Goal: Navigation & Orientation: Find specific page/section

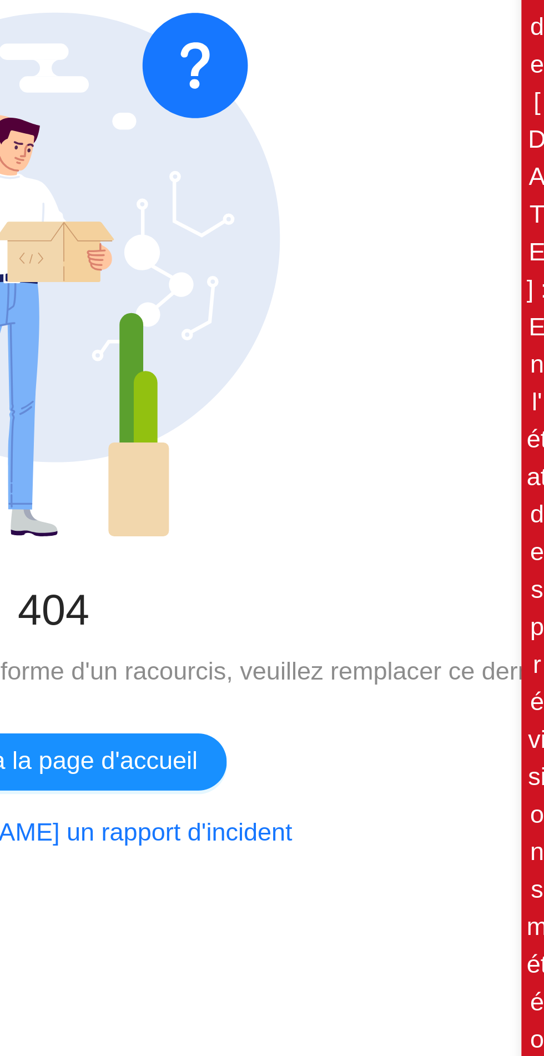
click at [286, 318] on span "Retour à la page d'accueil" at bounding box center [271, 317] width 89 height 12
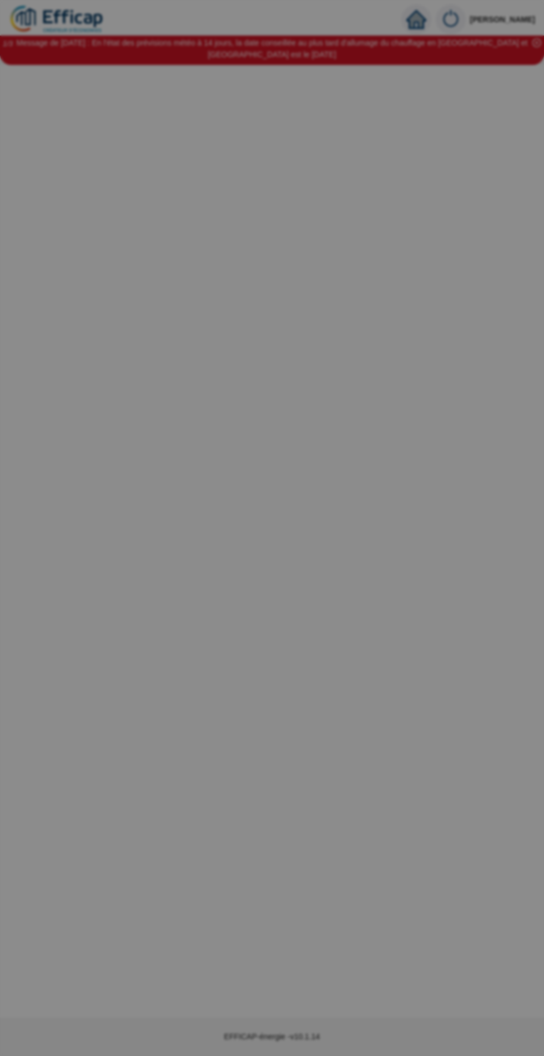
click at [106, 754] on div "Actions requises Saison de chauffe [DATE]-[DATE] Afin d'optimiser la régulation…" at bounding box center [272, 528] width 544 height 1056
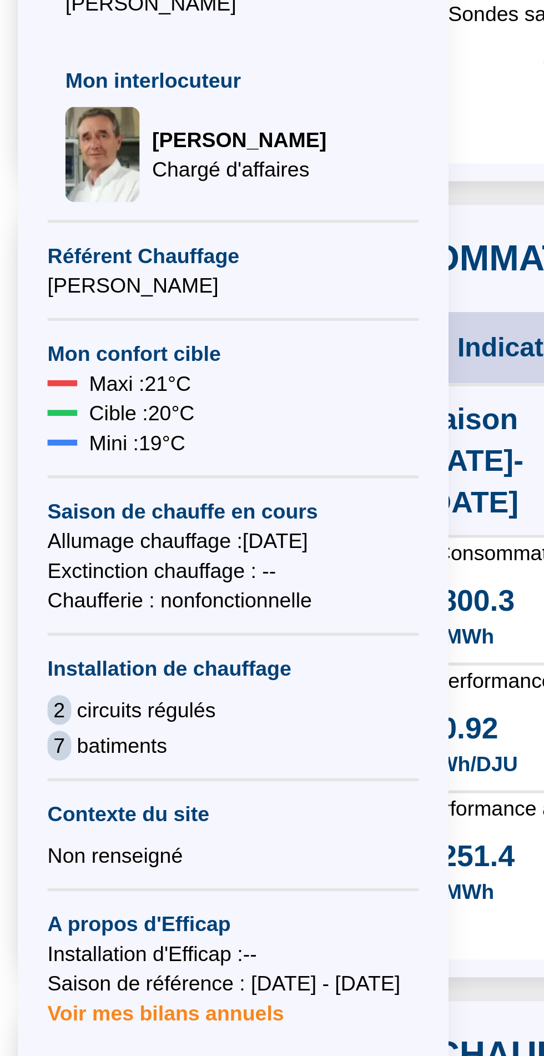
click at [56, 446] on span "circuits régulés" at bounding box center [55, 451] width 52 height 11
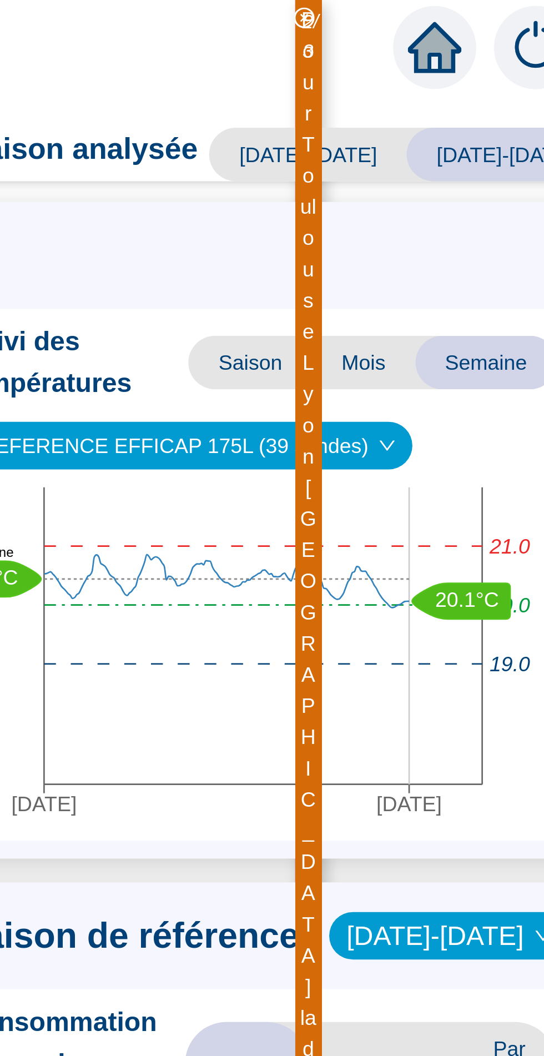
click at [463, 21] on icon "home" at bounding box center [469, 18] width 20 height 16
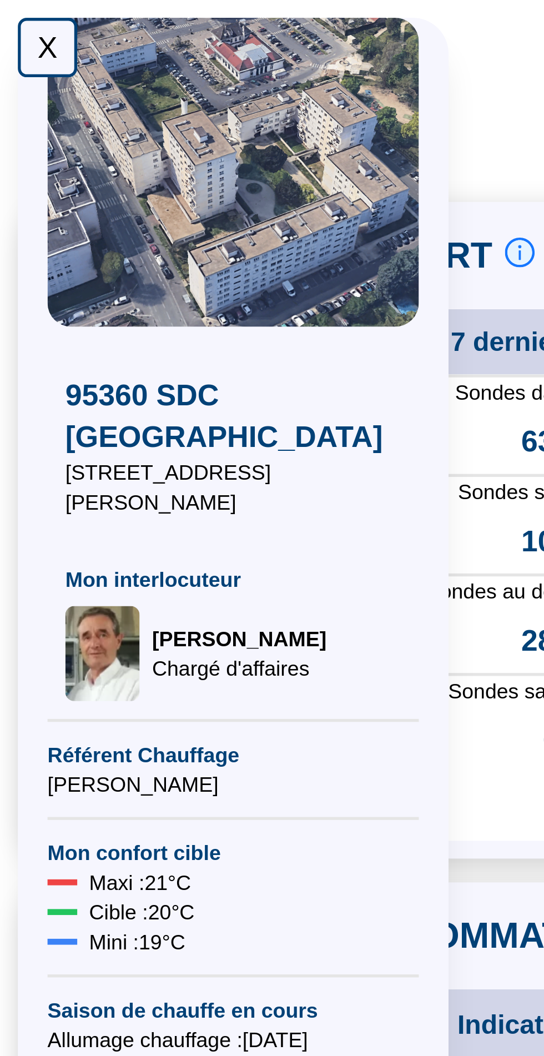
click at [21, 19] on div "X" at bounding box center [18, 18] width 22 height 22
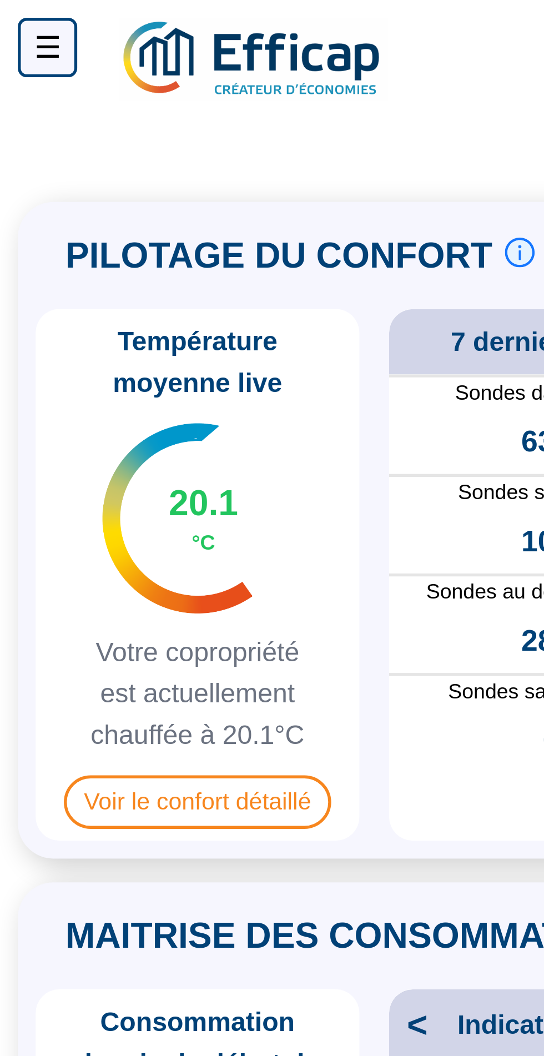
click at [17, 23] on div "☰" at bounding box center [18, 18] width 22 height 22
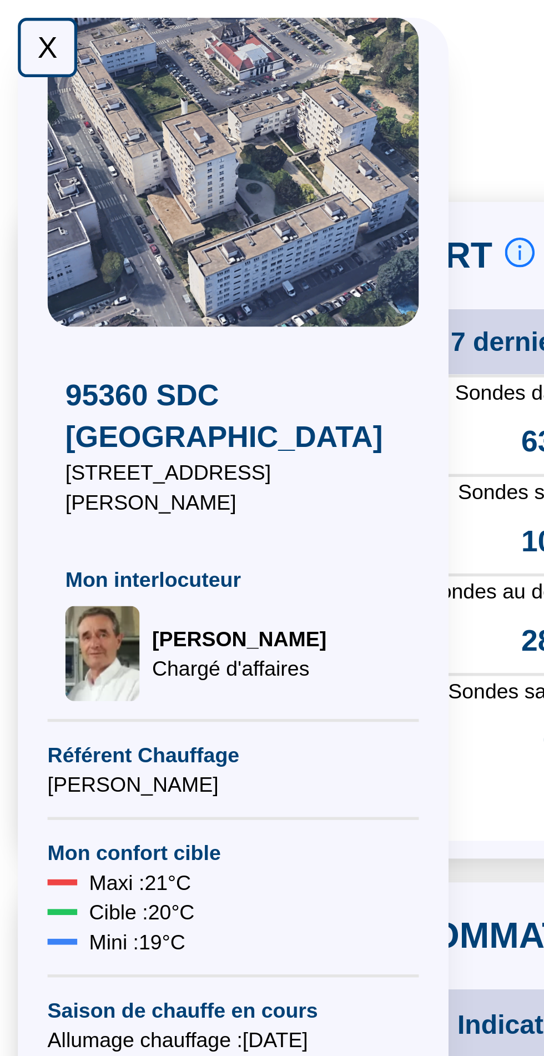
click at [18, 17] on div "X" at bounding box center [18, 18] width 22 height 22
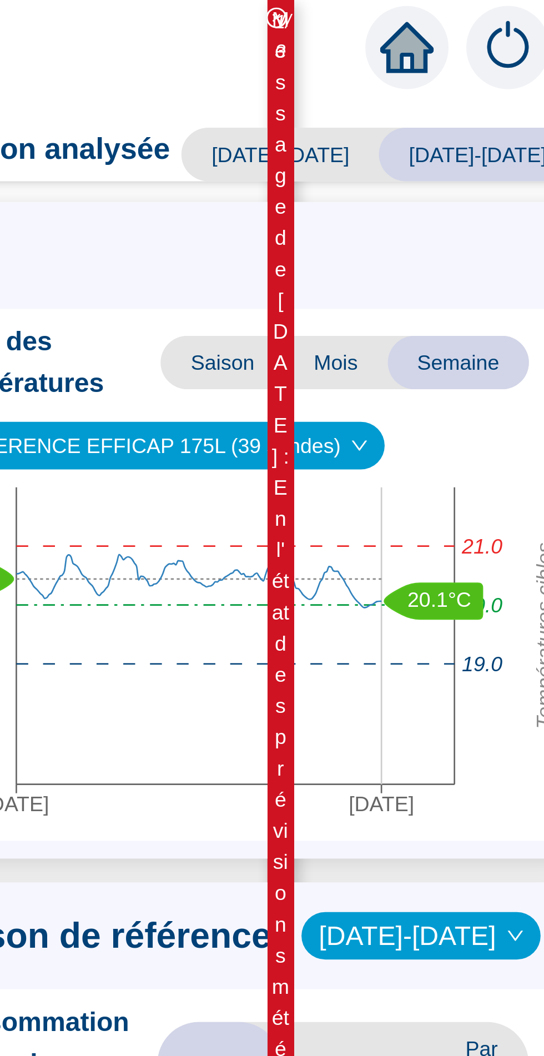
scroll to position [67, 0]
